Goal: Answer question/provide support: Share knowledge or assist other users

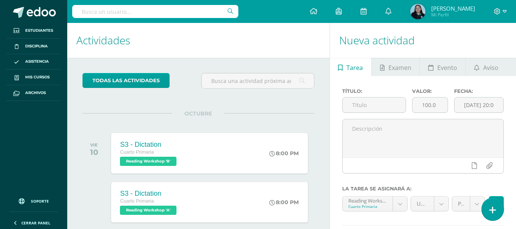
click at [489, 204] on link at bounding box center [492, 209] width 22 height 22
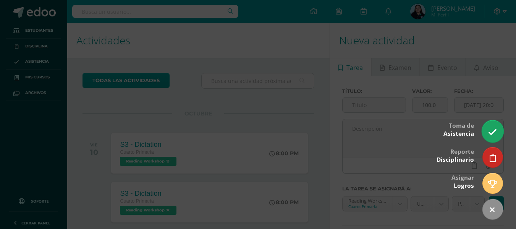
click at [490, 130] on icon at bounding box center [492, 132] width 9 height 9
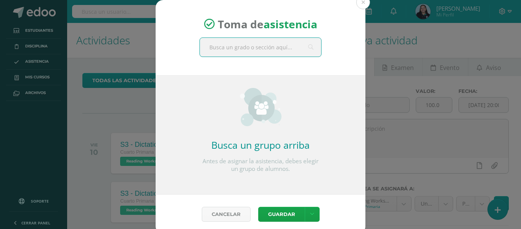
click at [236, 44] on input "text" at bounding box center [260, 47] width 121 height 19
type input "cuarto primaria"
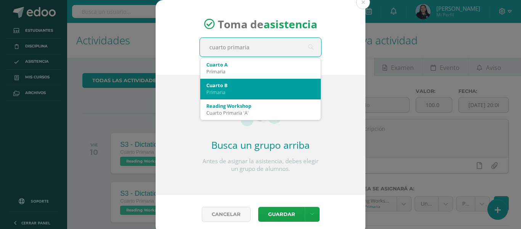
click at [227, 89] on div "Primaria" at bounding box center [261, 92] width 108 height 7
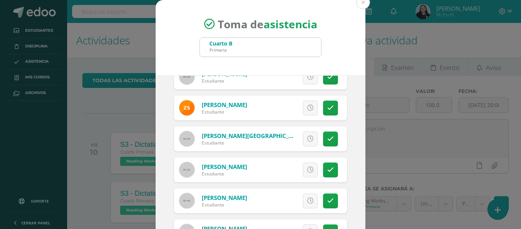
scroll to position [547, 0]
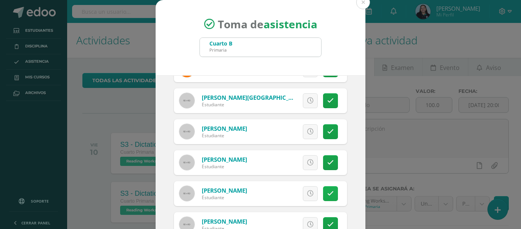
click at [326, 192] on link at bounding box center [330, 193] width 15 height 15
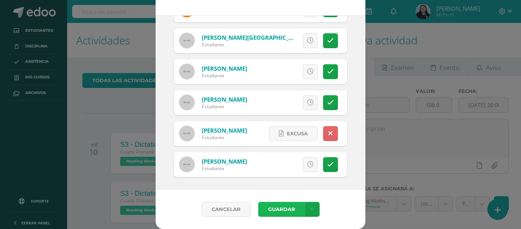
click at [277, 207] on button "Guardar" at bounding box center [281, 209] width 47 height 15
